Goal: Transaction & Acquisition: Register for event/course

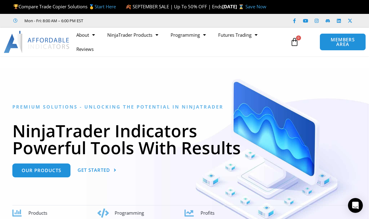
click at [90, 2] on div "Compare Trade Copier Solutions 🥇 Start Here" at bounding box center [66, 6] width 106 height 13
click at [107, 3] on link "Start Here" at bounding box center [104, 6] width 21 height 6
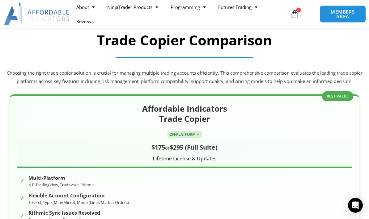
scroll to position [73, 0]
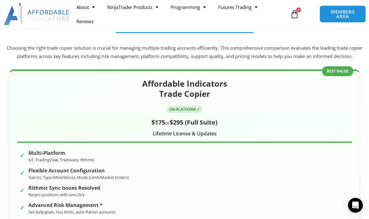
click at [200, 99] on h2 "Affordable Indicators Trade Copier" at bounding box center [184, 89] width 334 height 21
click at [180, 112] on span "ON-PLATFORM ✓" at bounding box center [184, 109] width 35 height 7
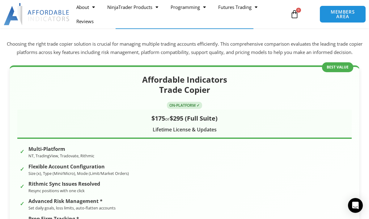
scroll to position [78, 0]
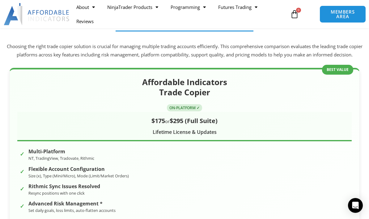
click at [161, 81] on div "Affordable Indicators Trade Copier ON-PLATFORM ✓ $175 or $295 (Full Suite) Life…" at bounding box center [184, 191] width 350 height 247
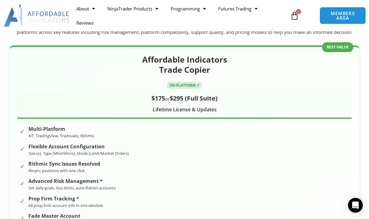
scroll to position [91, 0]
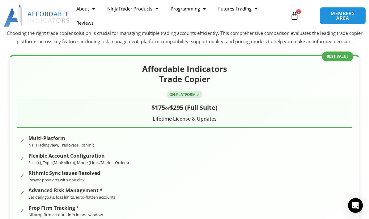
click at [190, 75] on h2 "Affordable Indicators Trade Copier" at bounding box center [184, 74] width 334 height 21
click at [182, 98] on span "ON-PLATFORM ✓" at bounding box center [184, 94] width 35 height 7
click at [185, 124] on div "Lifetime License & Updates" at bounding box center [184, 119] width 334 height 9
click at [139, 128] on div "$175 or $295 (Full Suite) Lifetime License & Updates" at bounding box center [184, 113] width 334 height 29
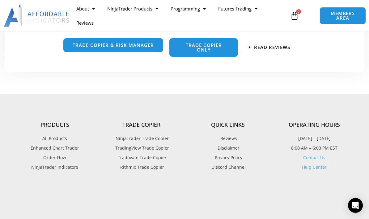
scroll to position [924, 0]
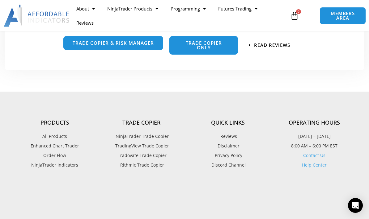
click at [113, 41] on span "trade copier & Risk manager" at bounding box center [113, 43] width 81 height 5
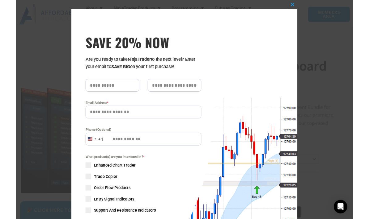
scroll to position [756, 0]
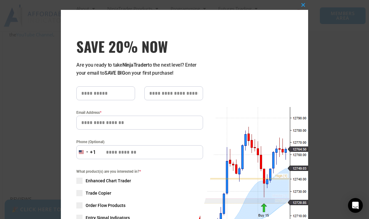
click at [298, 3] on span "SAVE 20% NOW popup" at bounding box center [303, 5] width 10 height 4
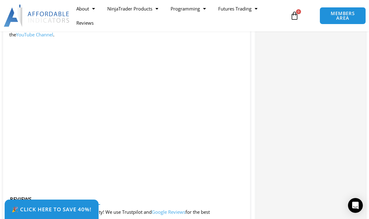
click at [295, 12] on icon at bounding box center [294, 15] width 9 height 9
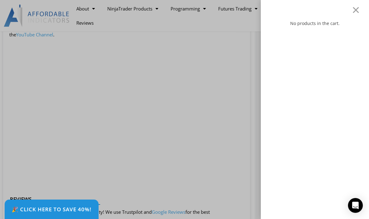
click at [347, 10] on div "No products in the cart." at bounding box center [314, 109] width 108 height 219
click at [348, 6] on div "No products in the cart." at bounding box center [314, 109] width 108 height 219
click at [352, 9] on div at bounding box center [356, 9] width 8 height 7
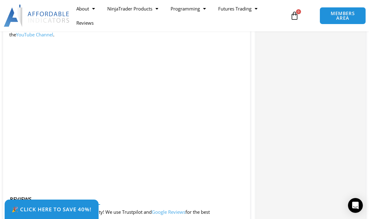
click at [342, 15] on span "MEMBERS AREA" at bounding box center [342, 15] width 33 height 9
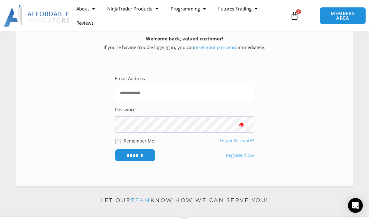
scroll to position [92, 0]
click at [239, 160] on link "Register Now" at bounding box center [240, 156] width 28 height 9
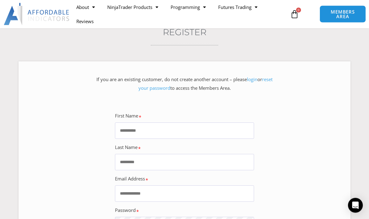
scroll to position [63, 0]
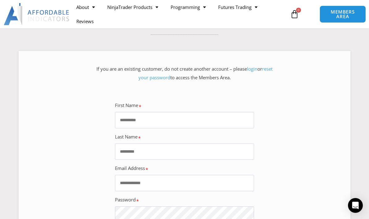
click at [225, 128] on input "First Name" at bounding box center [184, 120] width 139 height 16
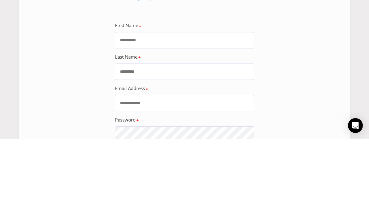
type input "*******"
type input "********"
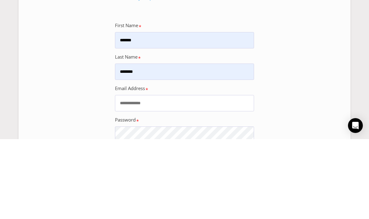
type input "**********"
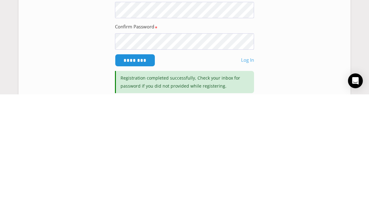
click at [134, 179] on input "********" at bounding box center [135, 185] width 40 height 13
